Goal: Task Accomplishment & Management: Use online tool/utility

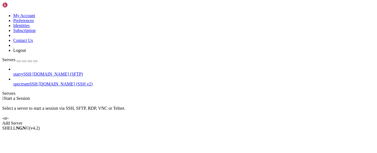
drag, startPoint x: 36, startPoint y: 61, endPoint x: 10, endPoint y: 70, distance: 27.5
click at [10, 70] on div "starrySSH [DOMAIN_NAME] (SFTP) spectrumSSH [DOMAIN_NAME] (SSH v2)" at bounding box center [188, 77] width 373 height 20
click at [2, 13] on link at bounding box center [2, 13] width 0 height 0
click at [15, 74] on div "starrySSH [DOMAIN_NAME] (SFTP) spectrumSSH [DOMAIN_NAME] (SSH v2)" at bounding box center [188, 77] width 373 height 20
click at [19, 61] on div "button" at bounding box center [19, 61] width 0 height 0
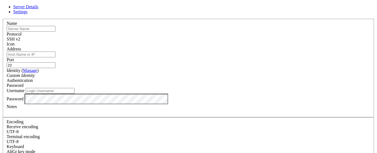
click at [56, 32] on input "text" at bounding box center [31, 29] width 49 height 6
type input "rdpstarry"
type input "[DOMAIN_NAME]"
click at [219, 39] on div "SSH v2" at bounding box center [189, 39] width 364 height 5
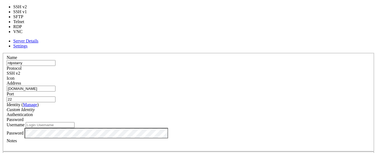
type input "3389"
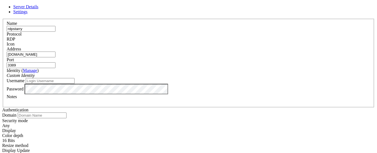
click at [75, 84] on input "Username" at bounding box center [50, 81] width 49 height 6
type input "redji"
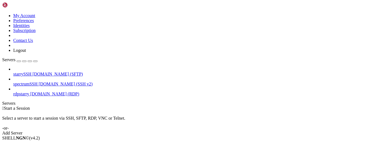
click at [56, 92] on span "[DOMAIN_NAME] (RDP)" at bounding box center [54, 94] width 49 height 5
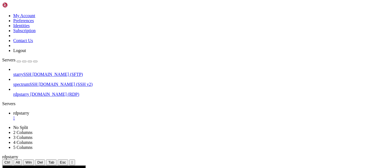
click at [73, 153] on div "" at bounding box center [72, 162] width 1 height 4
click at [99, 115] on div "" at bounding box center [194, 117] width 362 height 5
